Goal: Task Accomplishment & Management: Complete application form

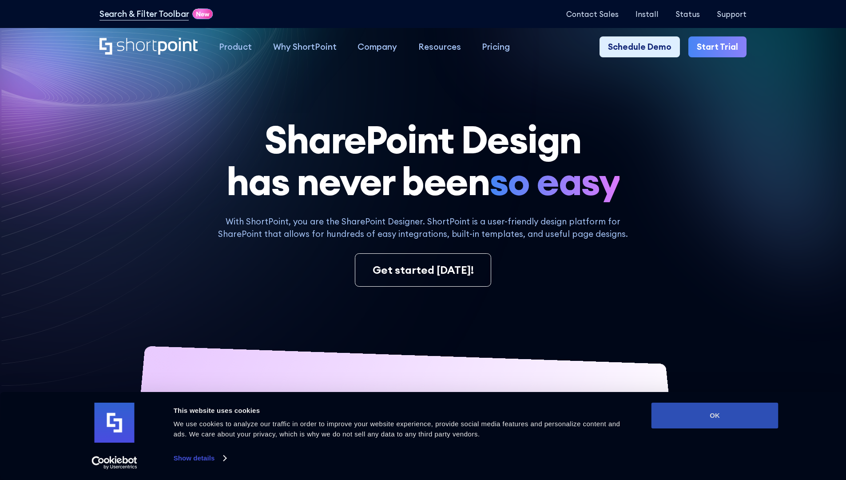
click at [715, 415] on button "OK" at bounding box center [715, 415] width 127 height 26
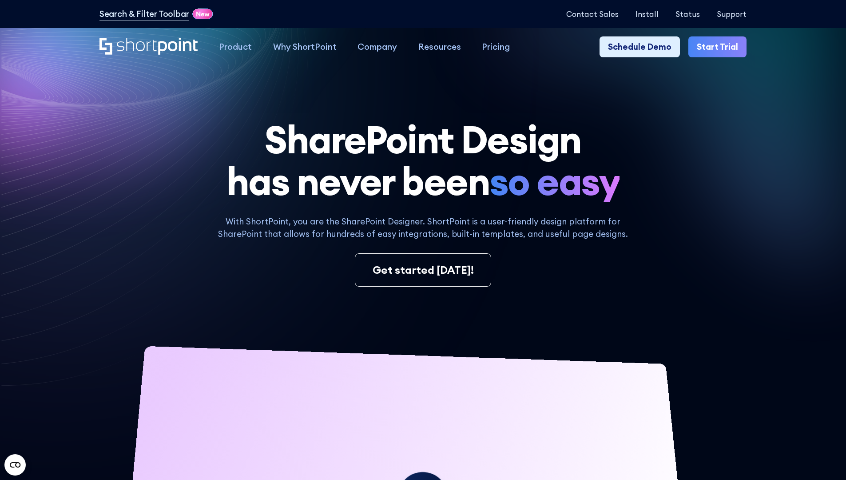
click at [721, 47] on link "Start Trial" at bounding box center [718, 46] width 58 height 21
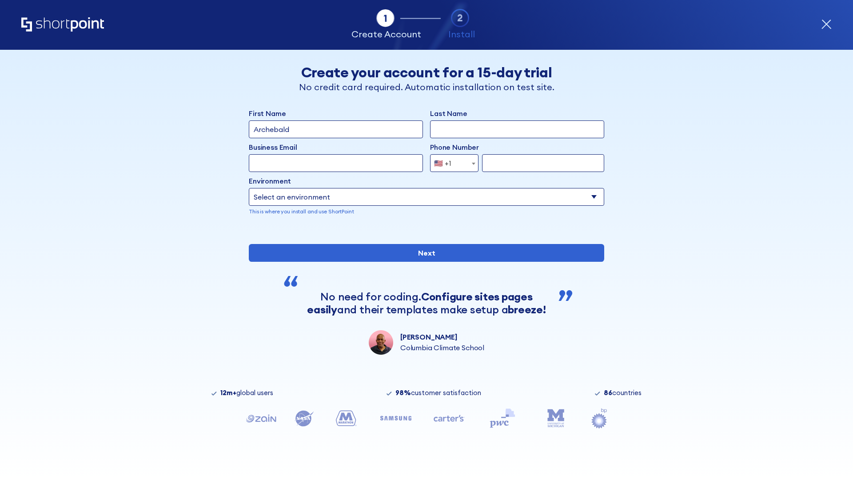
type input "Archebald"
type input "Berkuskv"
type input "2125556789"
select select "Microsoft 365"
type input "2125556789"
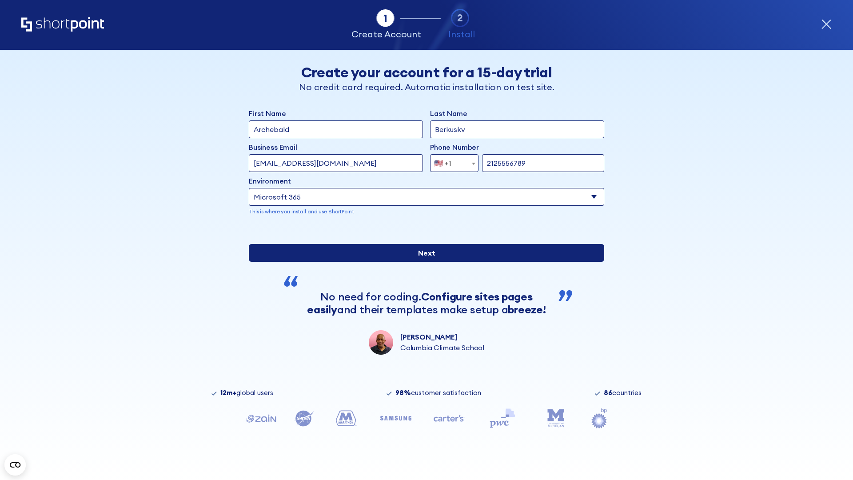
scroll to position [2, 0]
click at [423, 262] on input "Next" at bounding box center [426, 253] width 355 height 18
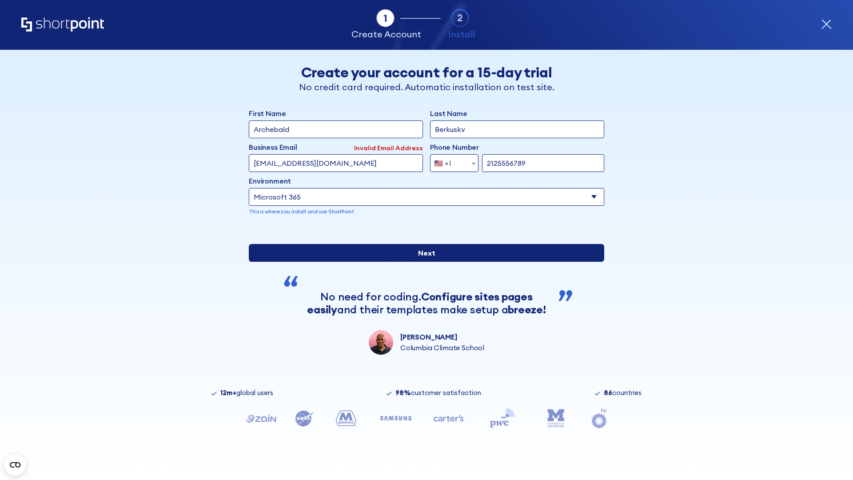
click at [423, 262] on input "Next" at bounding box center [426, 253] width 355 height 18
type input "test@shortpoint.com"
click at [423, 262] on input "Next" at bounding box center [426, 253] width 355 height 18
